Goal: Task Accomplishment & Management: Complete application form

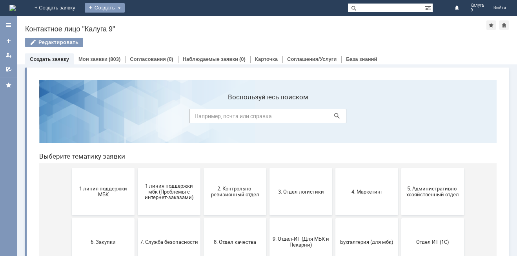
click at [125, 7] on div "Создать" at bounding box center [105, 7] width 40 height 9
click at [146, 23] on link "Заявка" at bounding box center [116, 23] width 60 height 9
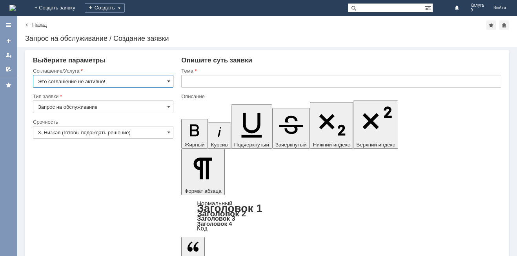
click at [167, 78] on span at bounding box center [168, 81] width 3 height 6
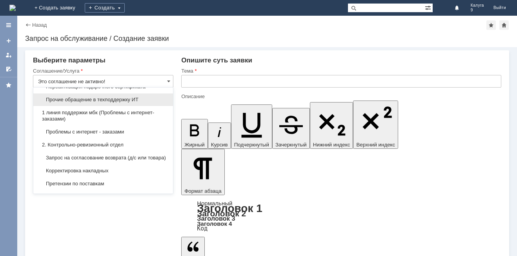
scroll to position [118, 0]
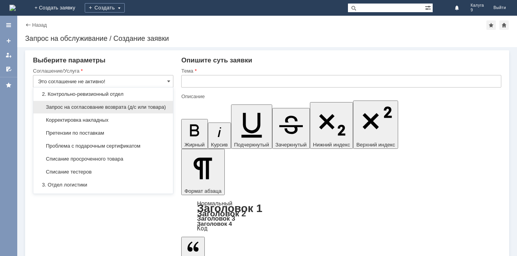
click at [121, 110] on span "Запрос на согласование возврата (д/с или товара)" at bounding box center [103, 107] width 130 height 6
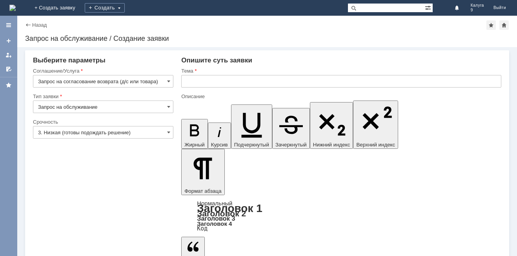
type input "Запрос на согласование возврата (д/с или товара)"
click at [197, 83] on input "text" at bounding box center [341, 81] width 320 height 13
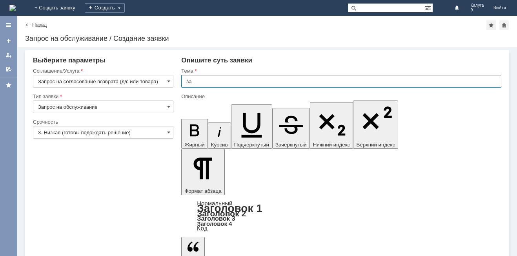
type input "з"
type input "возврат товара"
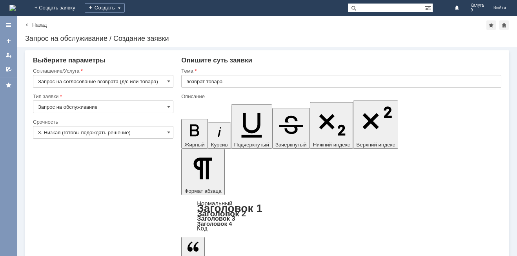
drag, startPoint x: 214, startPoint y: 180, endPoint x: 228, endPoint y: 174, distance: 15.3
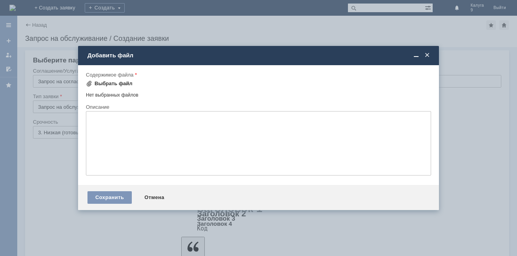
click at [118, 84] on div "Выбрать файл" at bounding box center [114, 83] width 38 height 6
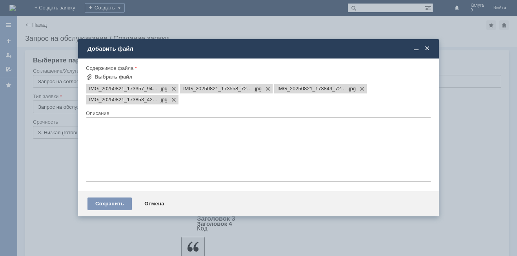
scroll to position [0, 0]
click at [110, 205] on div "Сохранить" at bounding box center [109, 203] width 44 height 13
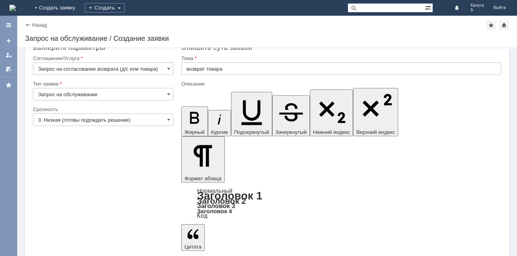
scroll to position [18, 0]
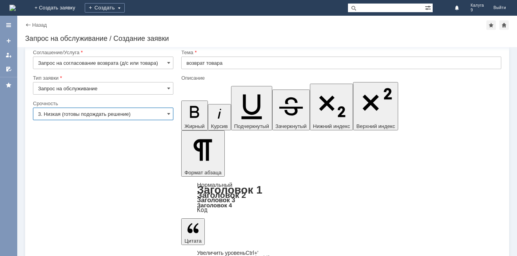
click at [157, 118] on input "3. Низкая (готовы подождать решение)" at bounding box center [103, 114] width 140 height 13
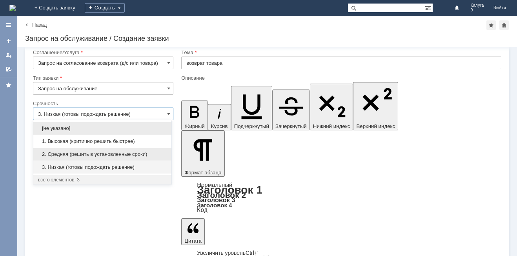
click at [67, 153] on span "2. Средняя (решить в установленные сроки)" at bounding box center [102, 154] width 129 height 6
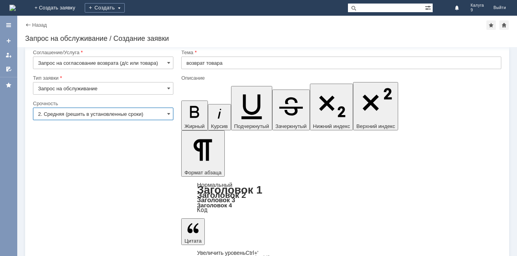
type input "2. Средняя (решить в установленные сроки)"
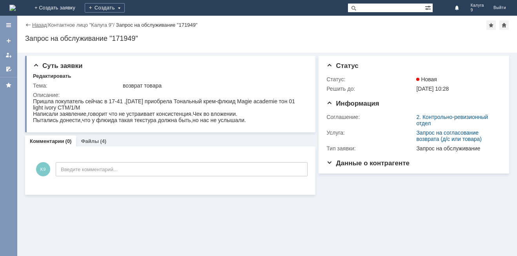
click at [38, 24] on link "Назад" at bounding box center [39, 25] width 15 height 6
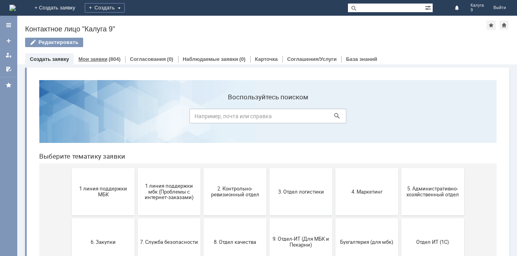
click at [105, 57] on link "Мои заявки" at bounding box center [92, 59] width 29 height 6
